Goal: Transaction & Acquisition: Register for event/course

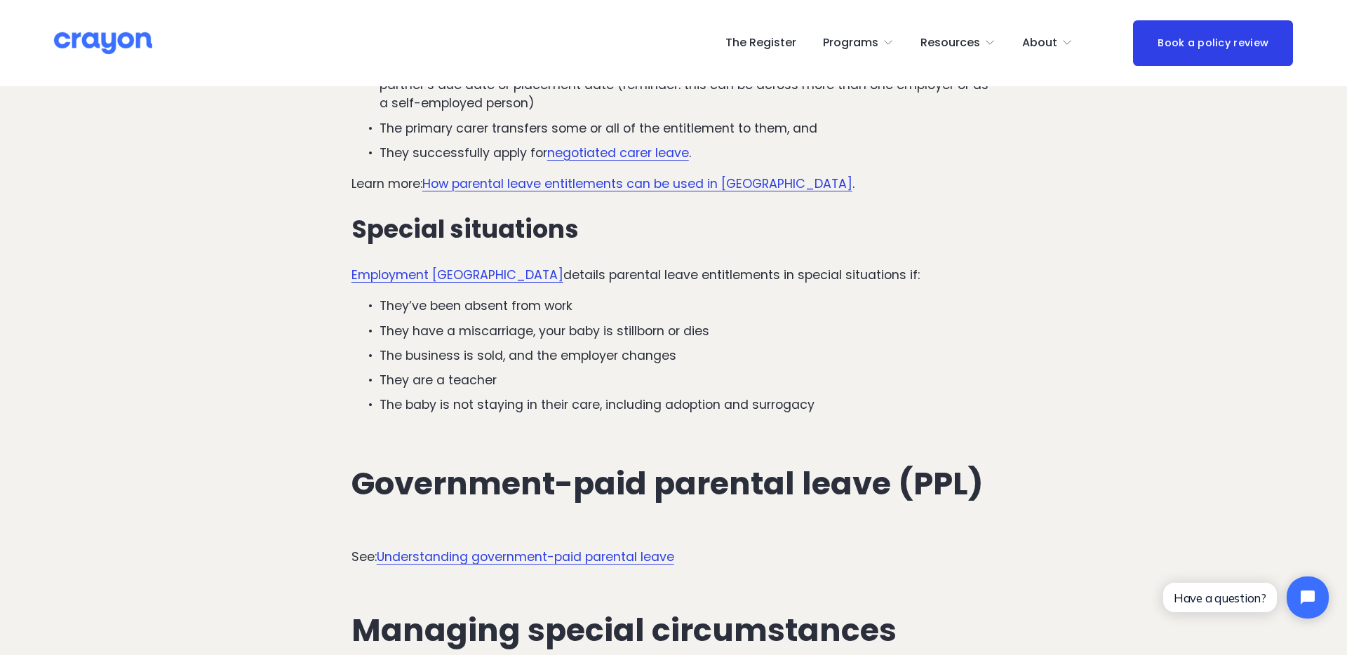
scroll to position [2755, 0]
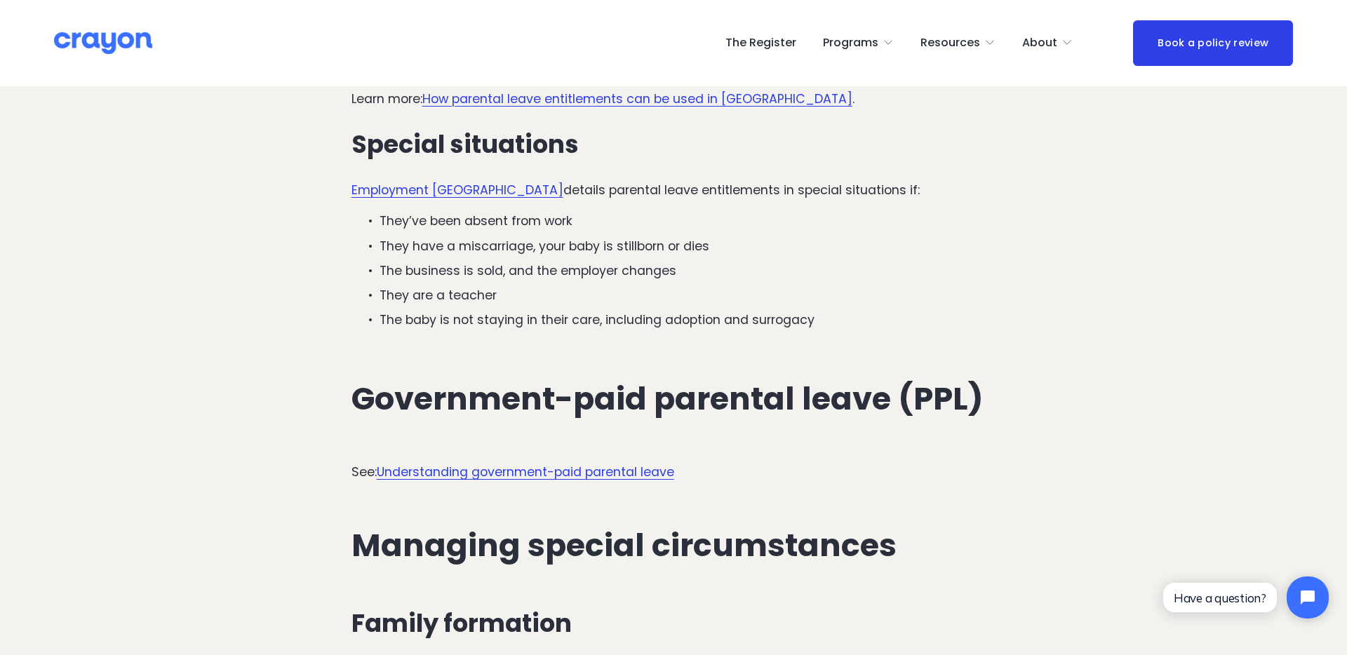
click at [791, 36] on link "The Register" at bounding box center [760, 43] width 71 height 22
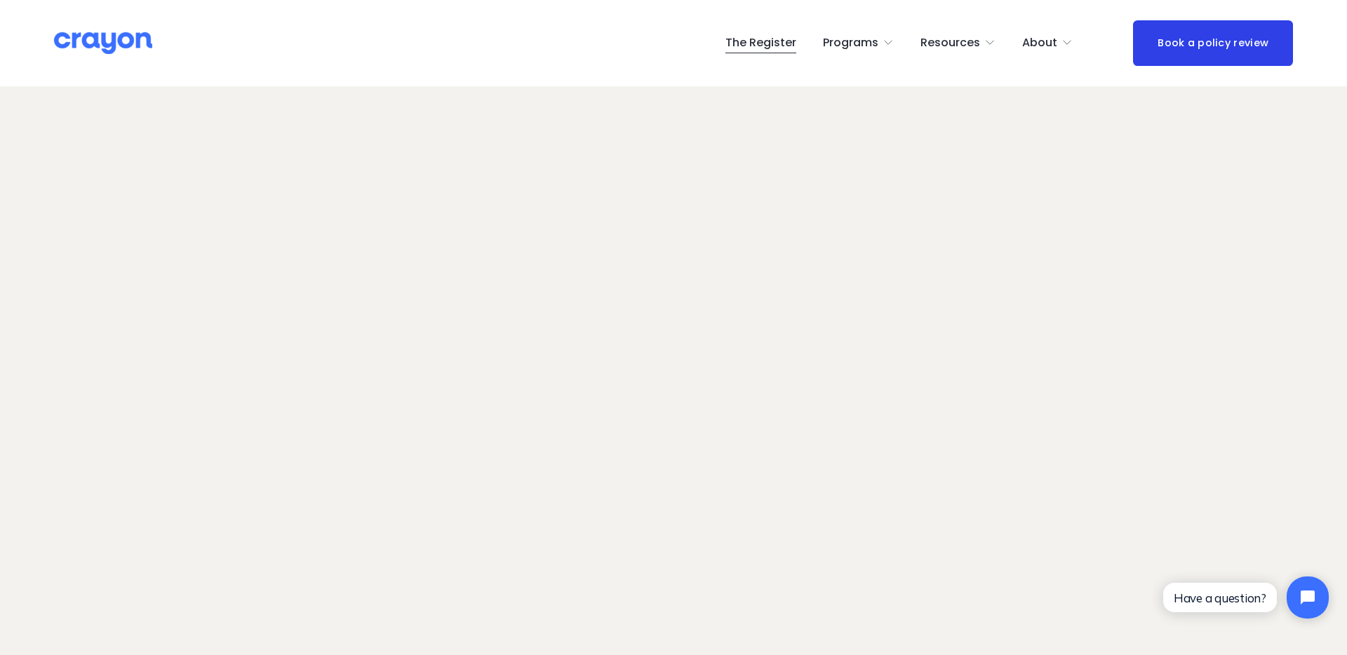
click at [781, 40] on link "The Register" at bounding box center [760, 43] width 71 height 22
